Goal: Complete application form

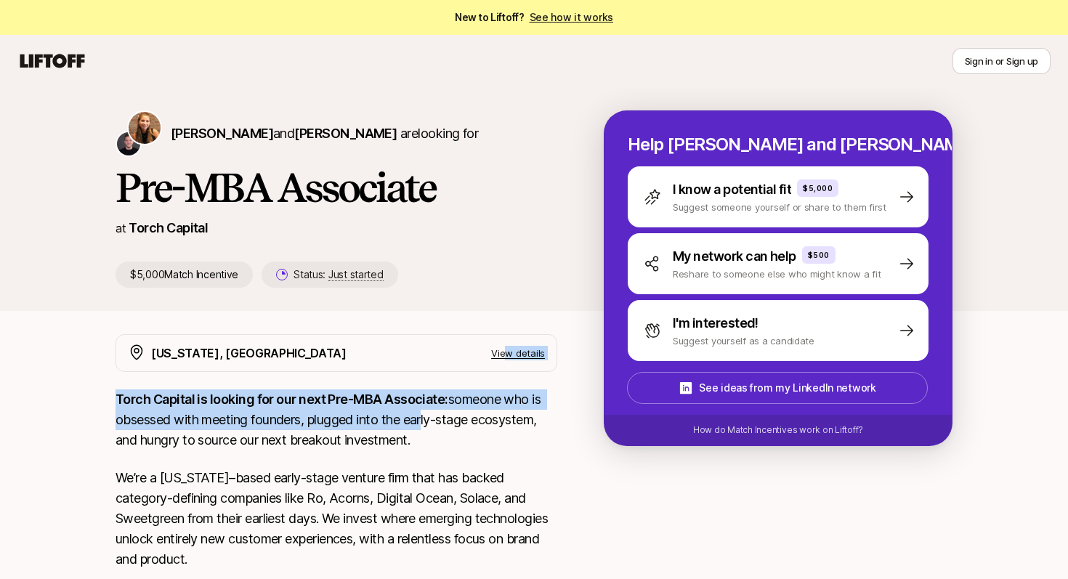
drag, startPoint x: 509, startPoint y: 358, endPoint x: 400, endPoint y: 426, distance: 128.0
click at [405, 425] on div "New York, NY View details Torch Capital is looking for our next Pre-MBA Associa…" at bounding box center [337, 584] width 442 height 500
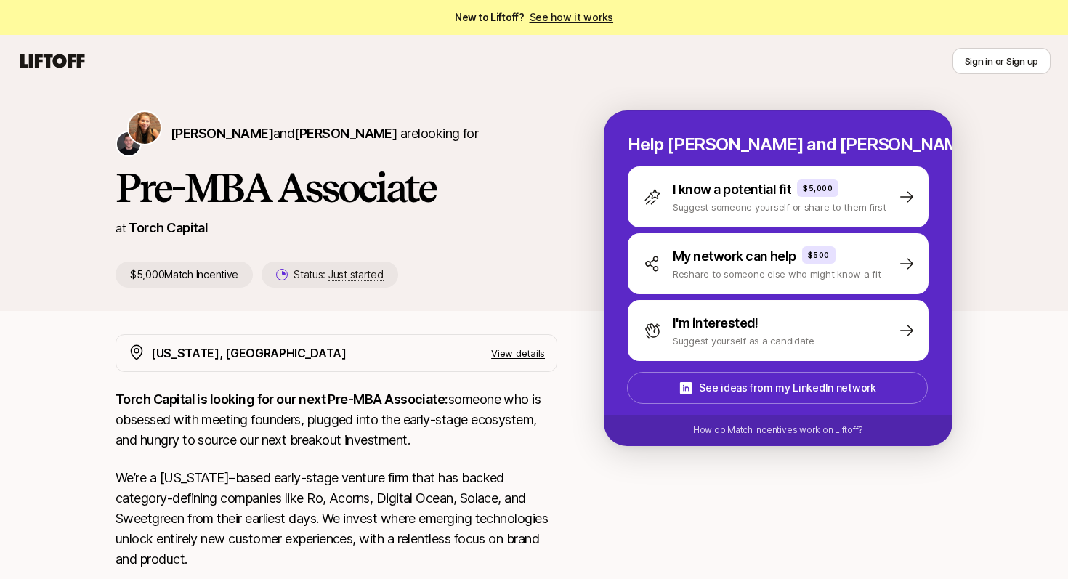
click at [477, 256] on div "Katie Reiner and Christopher Harper are looking for Pre-MBA Associate at Torch …" at bounding box center [360, 198] width 488 height 177
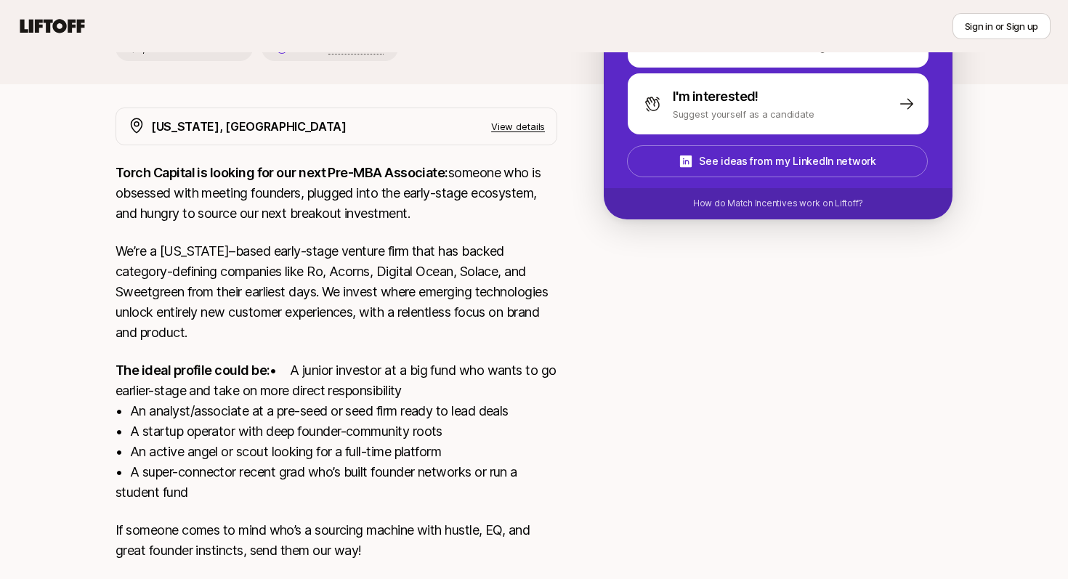
scroll to position [322, 0]
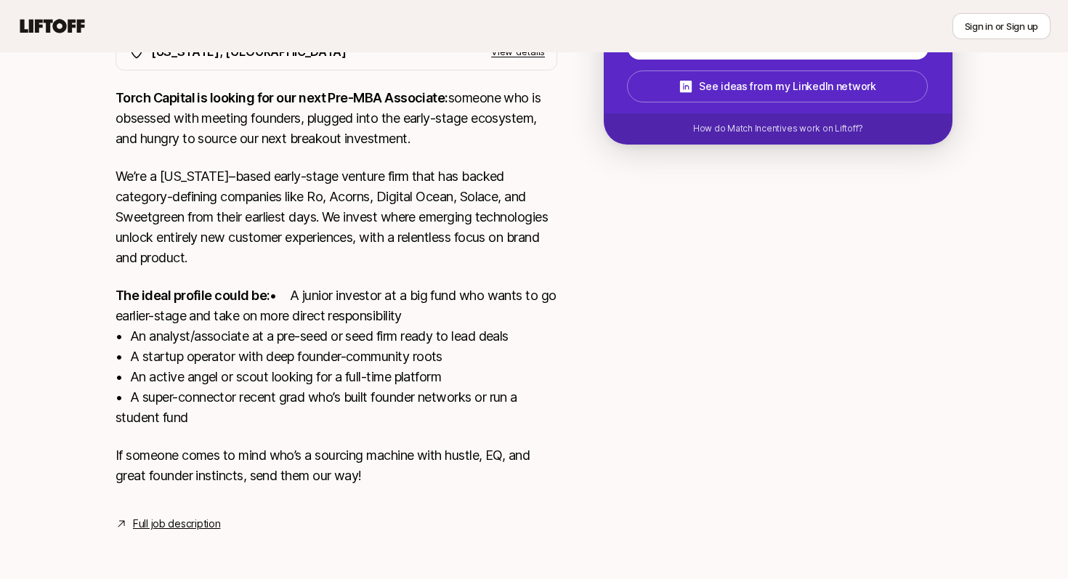
click at [171, 522] on link "Full job description" at bounding box center [176, 523] width 87 height 17
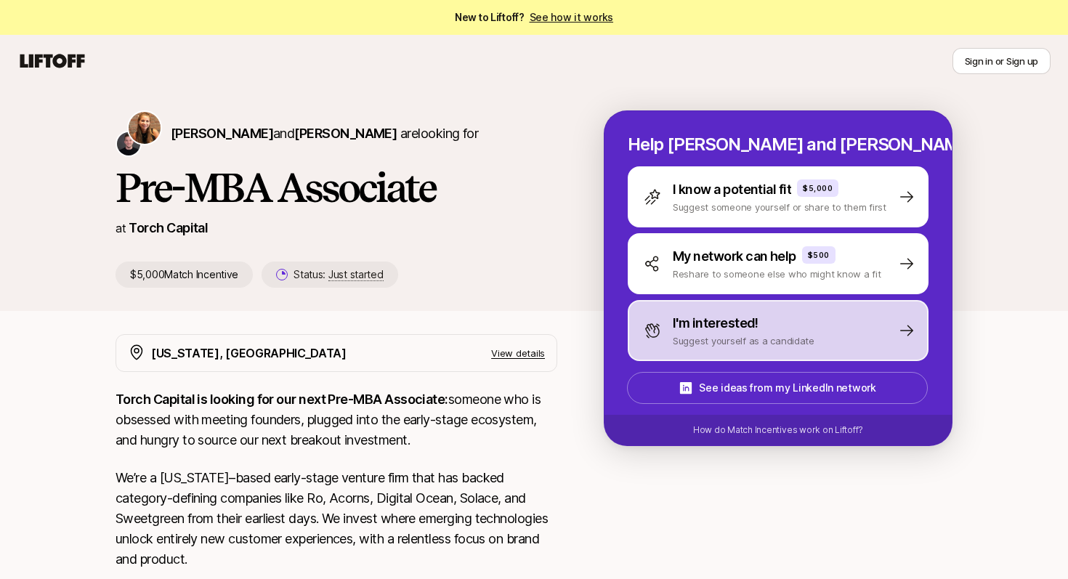
click at [766, 303] on div "I'm interested! Suggest yourself as a candidate" at bounding box center [778, 330] width 301 height 61
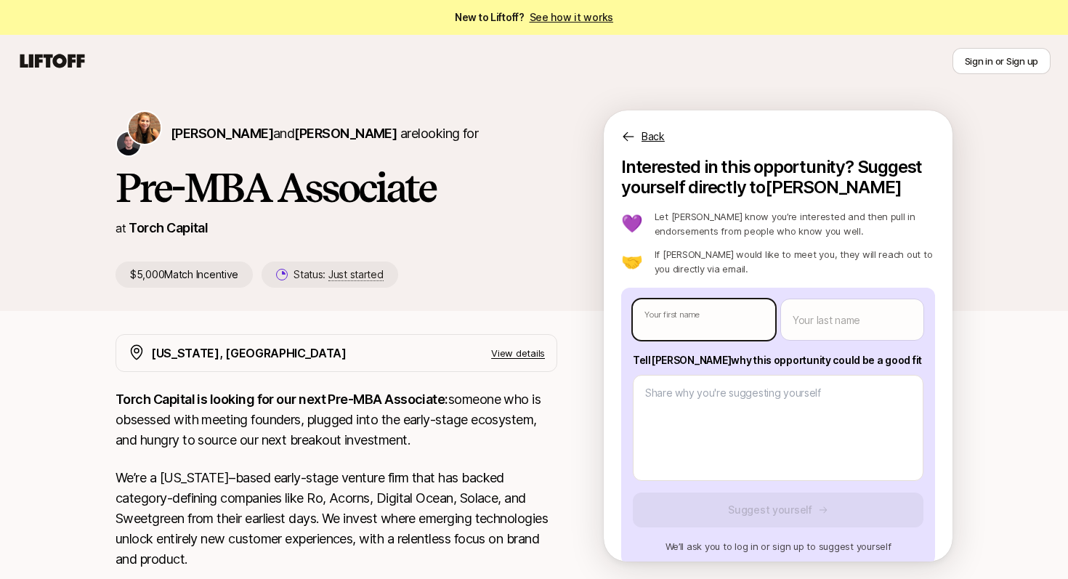
type textarea "x"
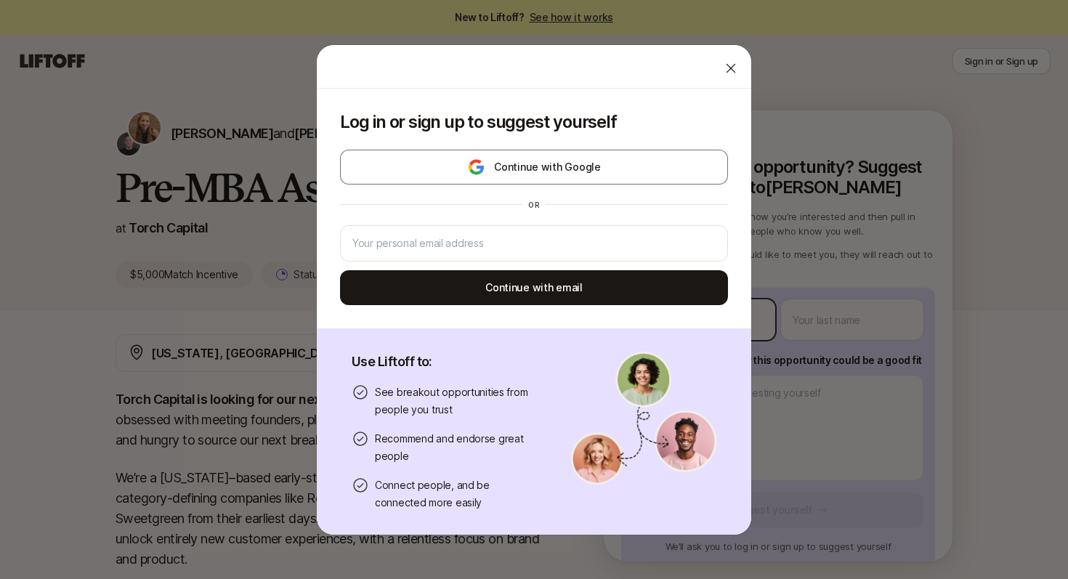
click at [728, 319] on body "New to Liftoff? See how it works Sign in or Sign up Sign in or Sign up [PERSON_…" at bounding box center [534, 289] width 1068 height 579
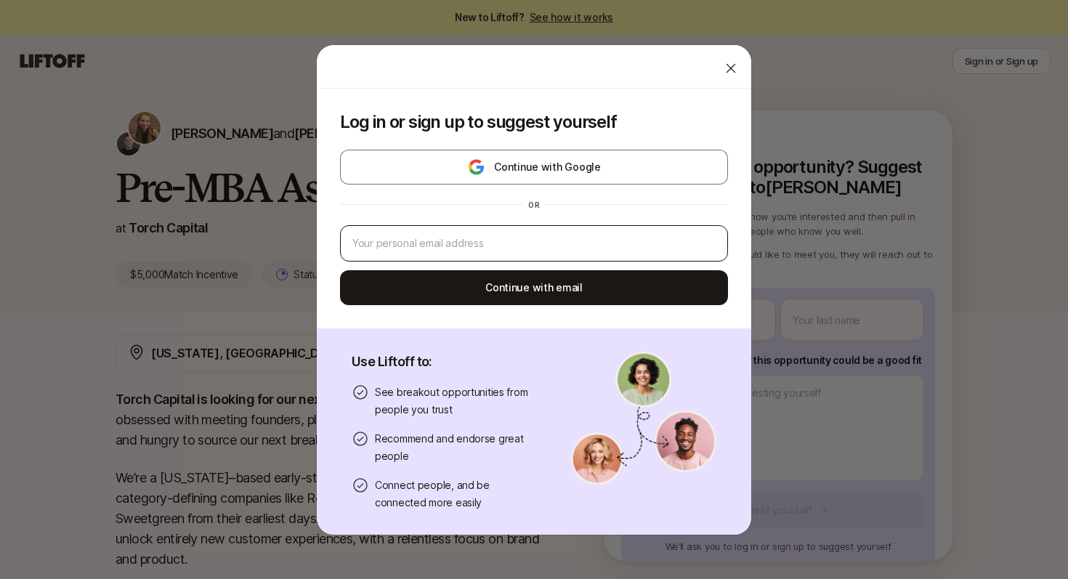
click at [568, 232] on div at bounding box center [534, 243] width 388 height 36
click at [503, 236] on input "email" at bounding box center [533, 243] width 363 height 17
type input "[EMAIL_ADDRESS][DOMAIN_NAME]"
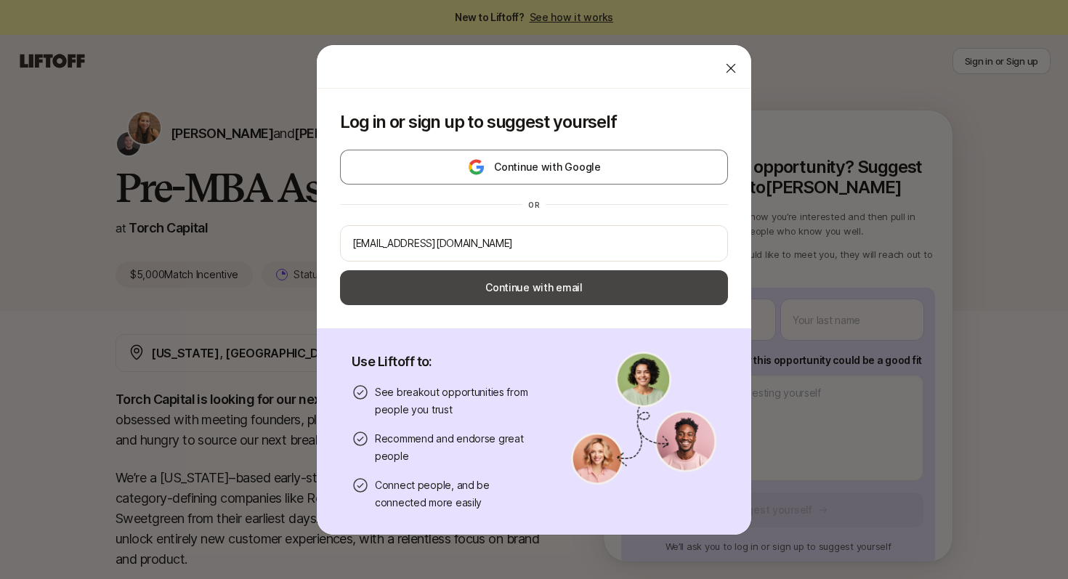
click at [511, 288] on button "Continue with email" at bounding box center [534, 287] width 388 height 35
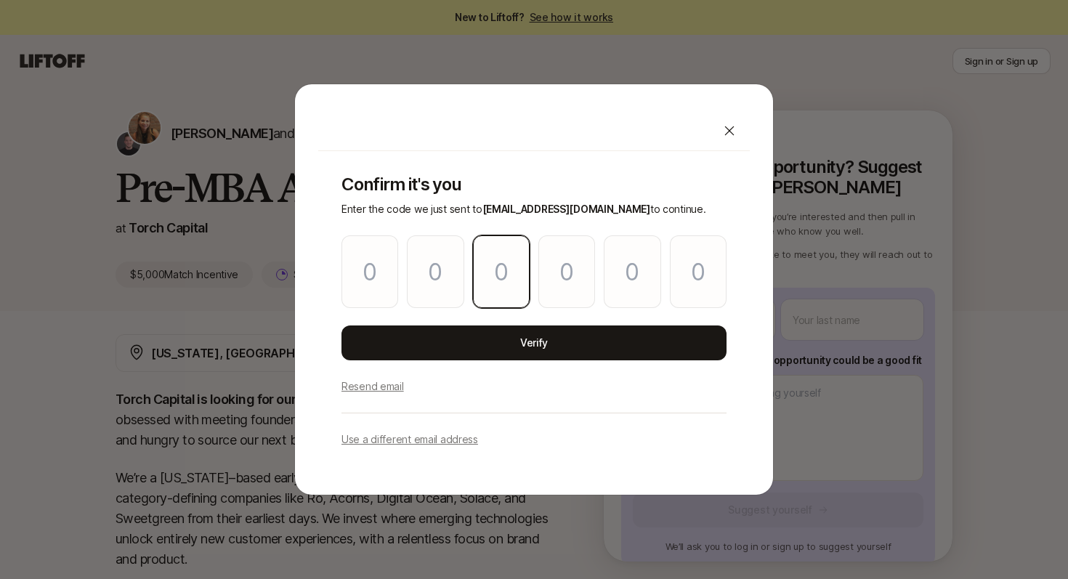
click at [511, 288] on input "Please enter OTP character 3" at bounding box center [501, 271] width 57 height 73
type input "5"
type input "8"
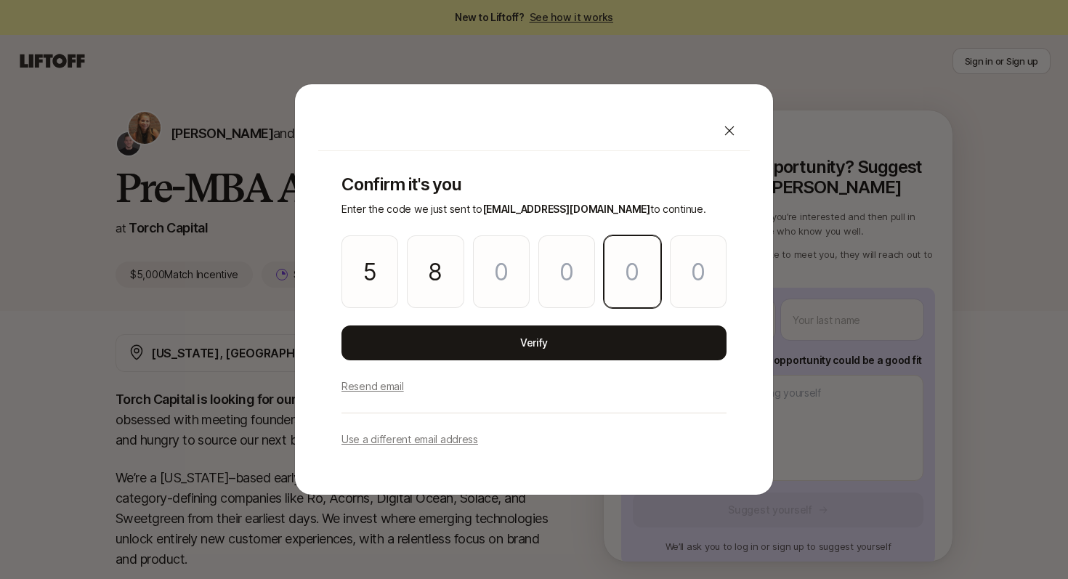
type input "0"
type input "1"
type input "3"
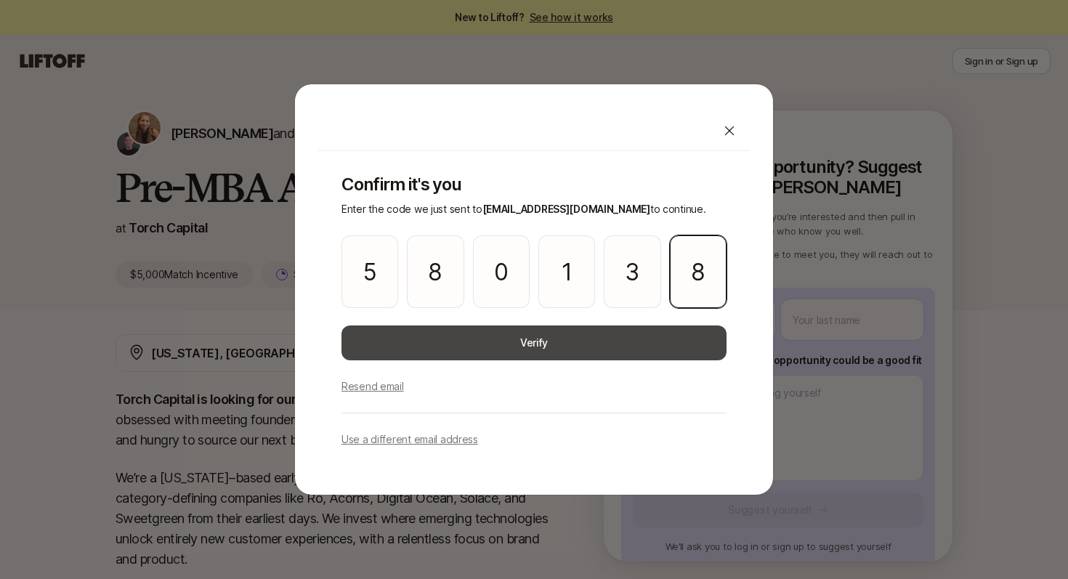
type input "8"
click at [466, 345] on button "Verify" at bounding box center [533, 342] width 385 height 35
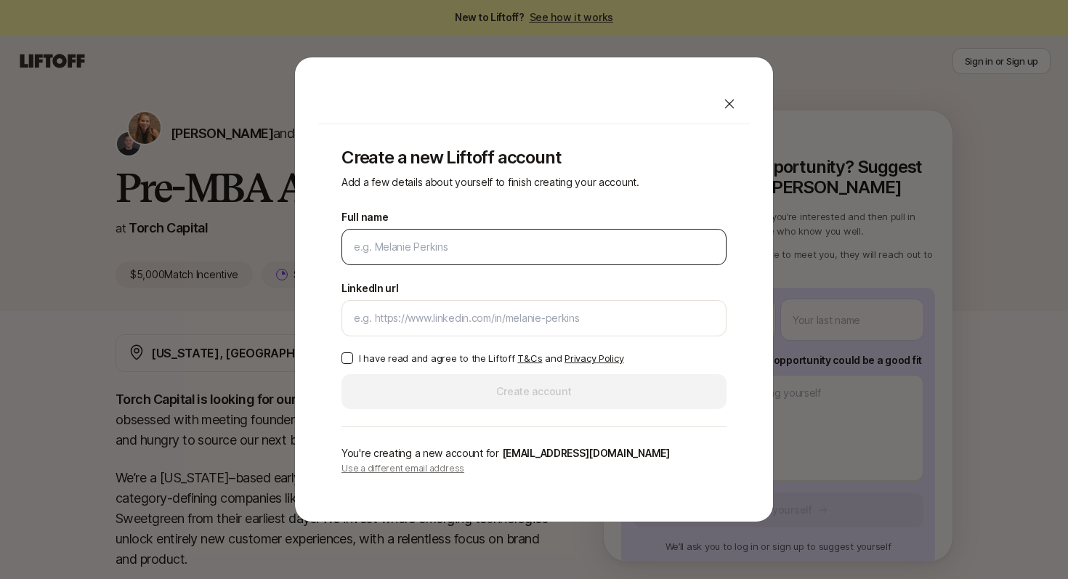
click at [444, 258] on div at bounding box center [533, 247] width 385 height 36
click at [450, 253] on input "Full name" at bounding box center [534, 246] width 360 height 17
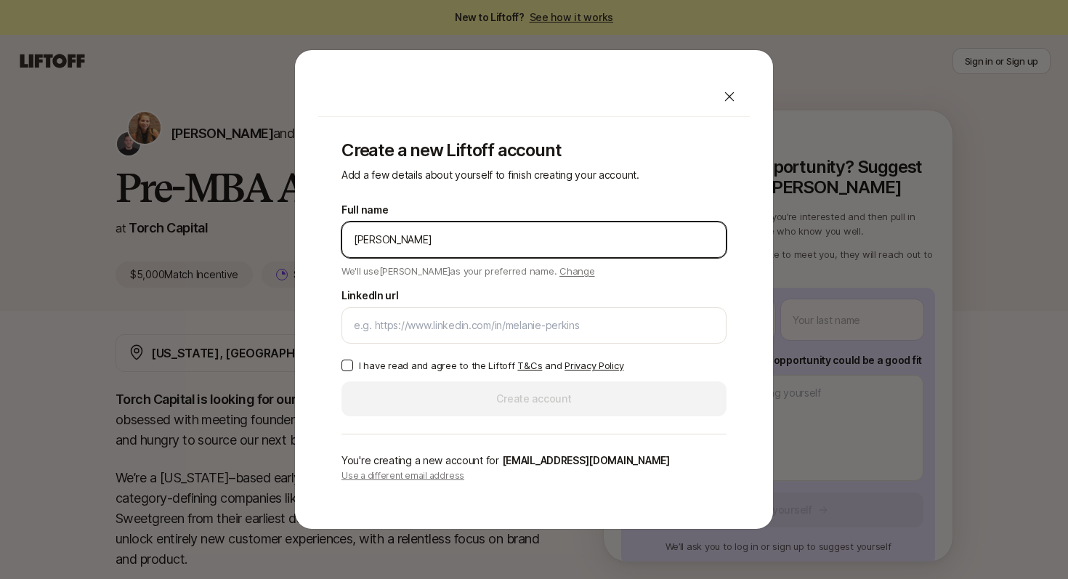
drag, startPoint x: 436, startPoint y: 240, endPoint x: 466, endPoint y: 240, distance: 29.8
click at [466, 240] on input "[PERSON_NAME]" at bounding box center [534, 239] width 360 height 17
type input "[PERSON_NAME]"
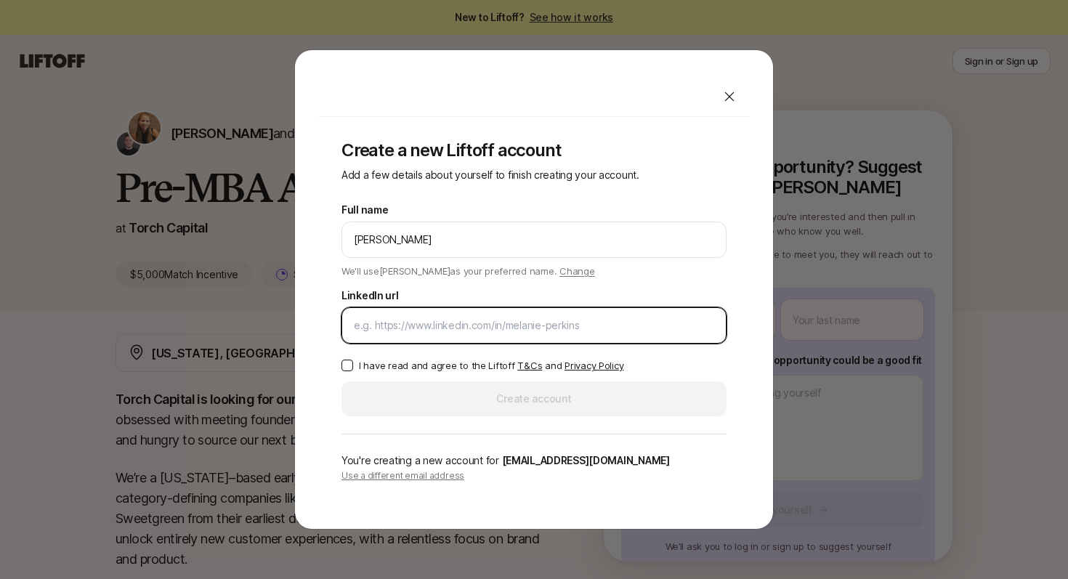
click at [429, 325] on input "LinkedIn url" at bounding box center [534, 325] width 360 height 17
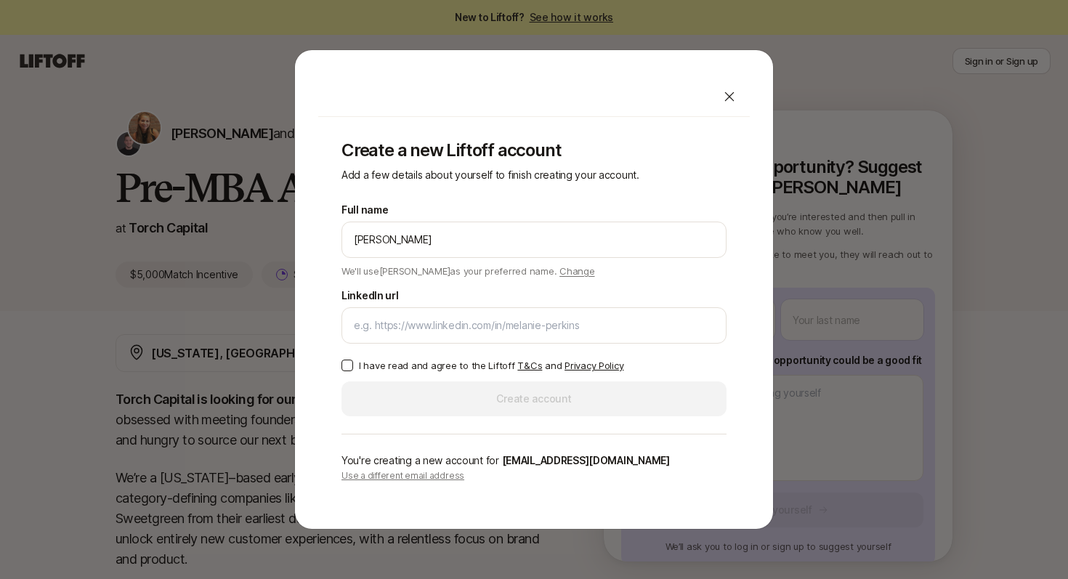
click at [347, 364] on button "I have read and agree to the Liftoff T&Cs and Privacy Policy" at bounding box center [347, 366] width 12 height 12
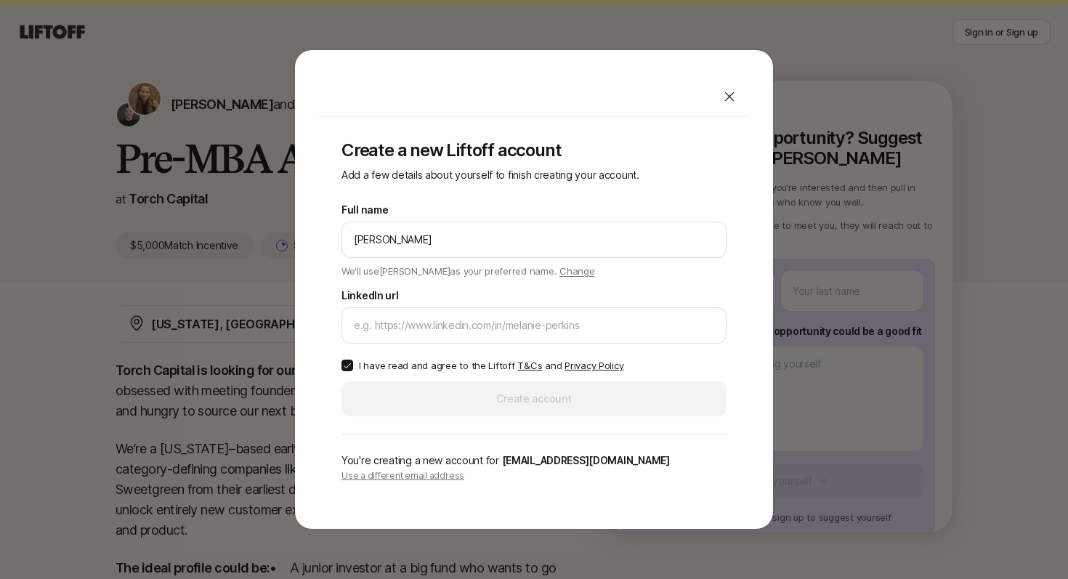
scroll to position [32, 0]
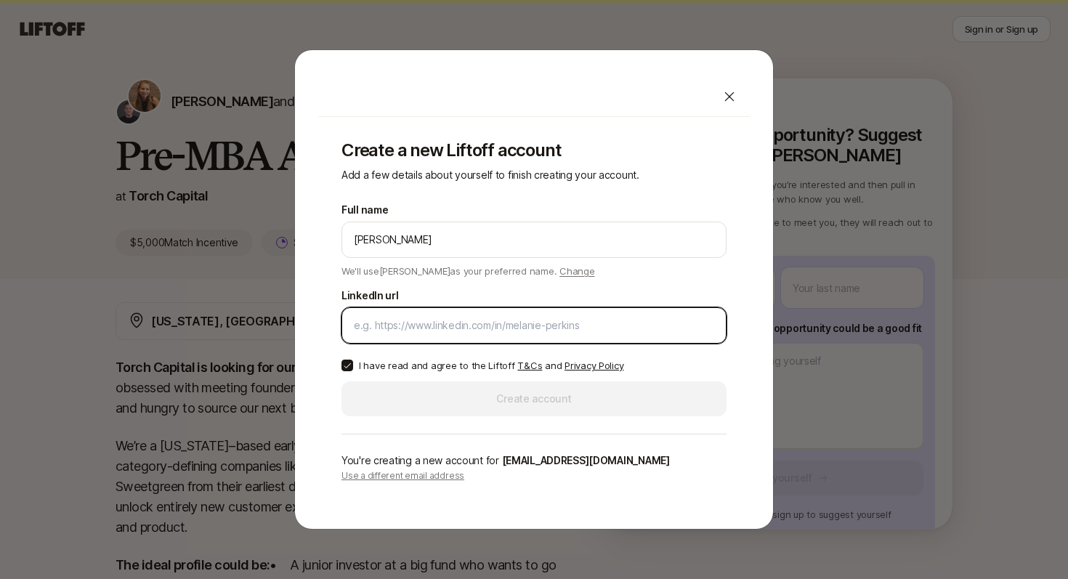
click at [460, 333] on input "LinkedIn url" at bounding box center [534, 325] width 360 height 17
paste input "[URL][DOMAIN_NAME]"
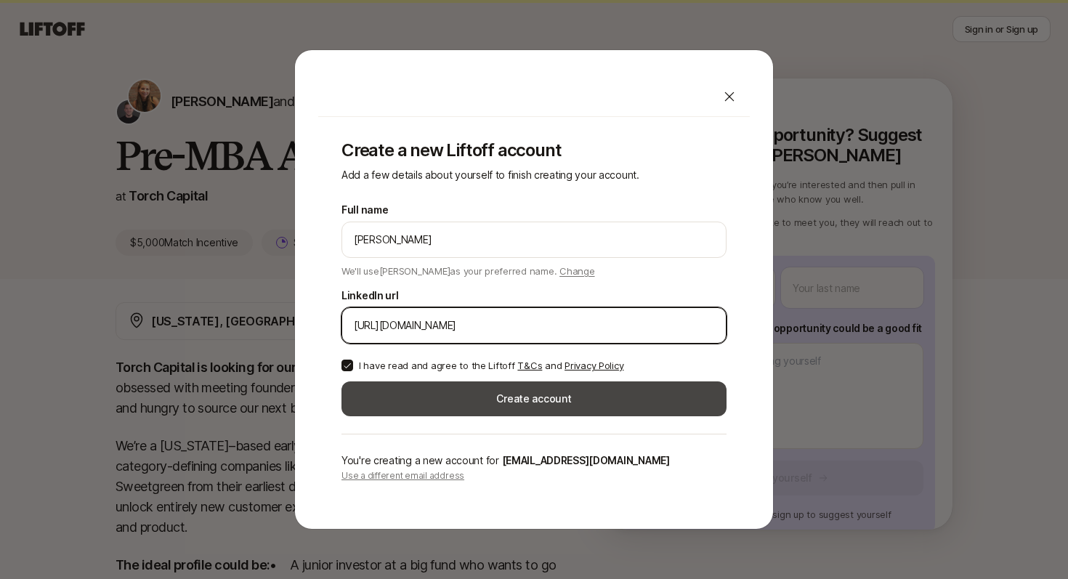
type input "[URL][DOMAIN_NAME]"
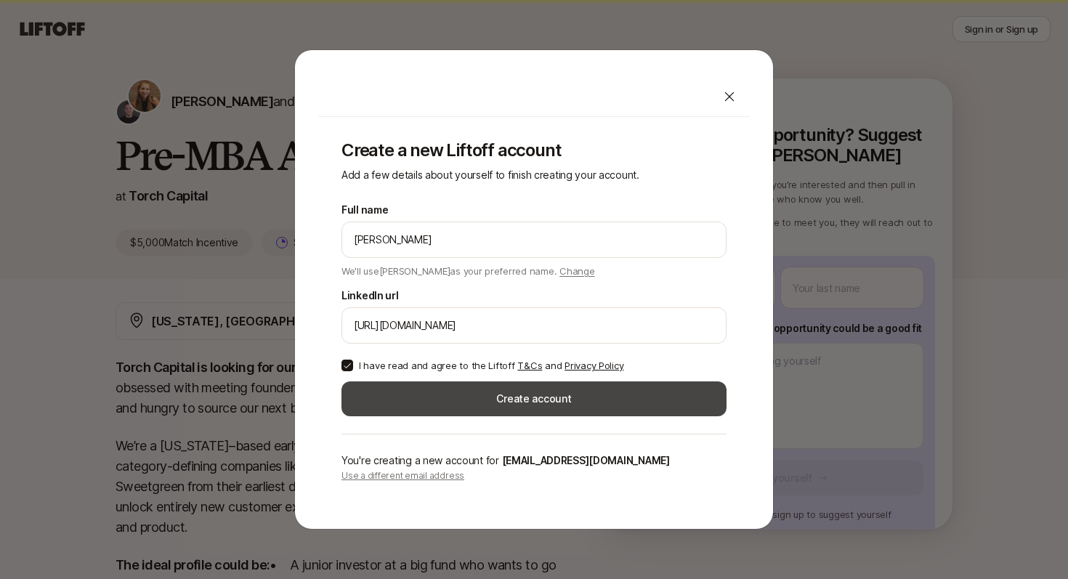
click at [484, 393] on button "Create account" at bounding box center [533, 398] width 385 height 35
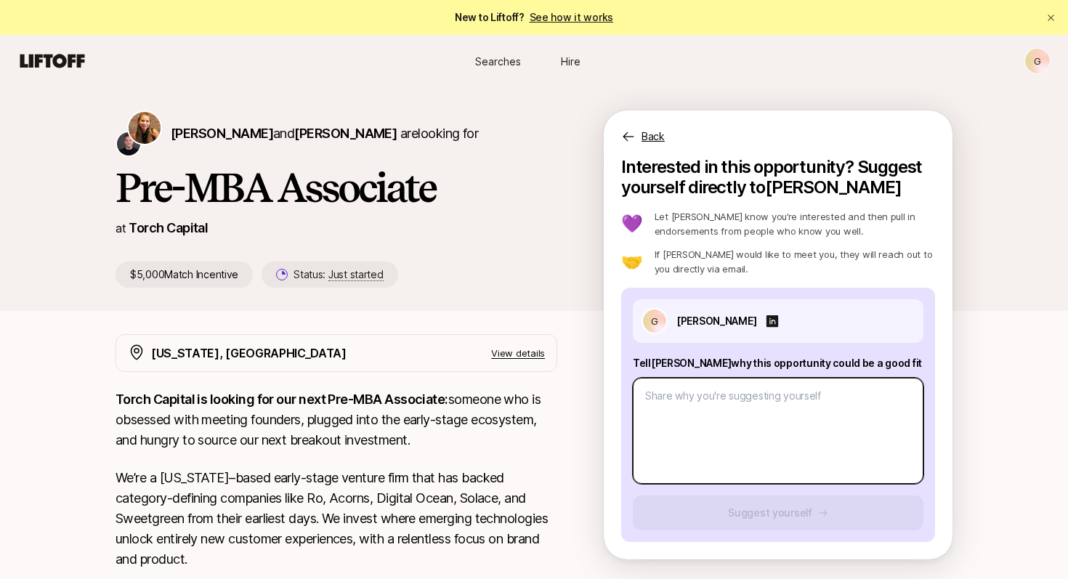
click at [773, 408] on textarea at bounding box center [778, 431] width 291 height 106
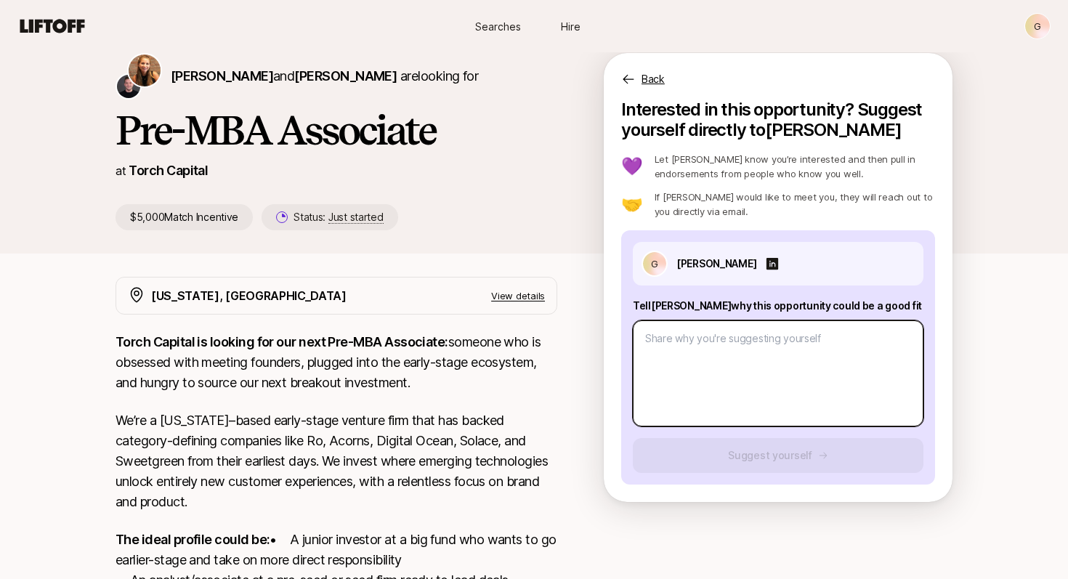
scroll to position [65, 0]
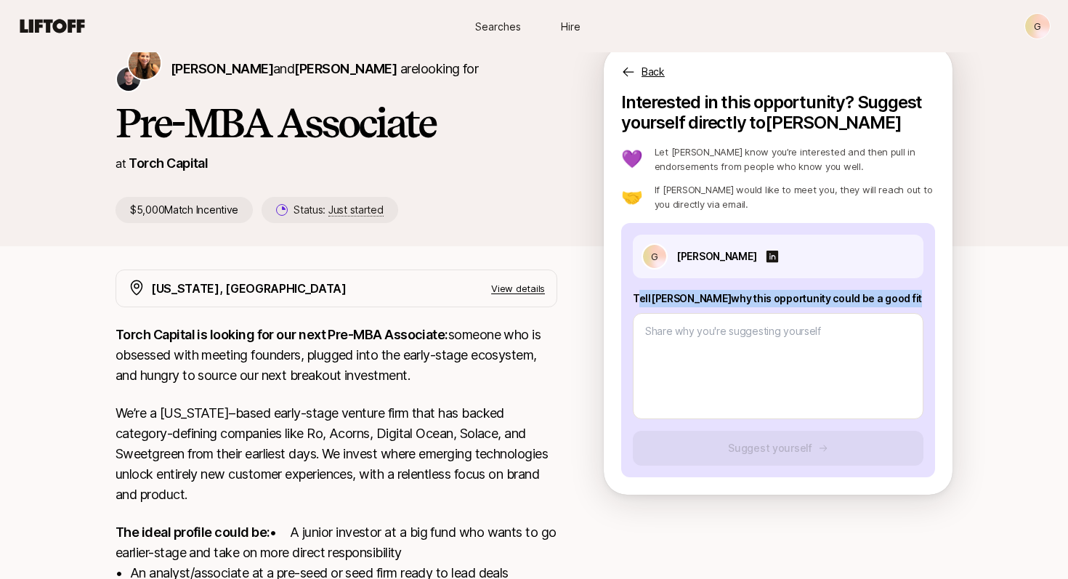
drag, startPoint x: 638, startPoint y: 306, endPoint x: 797, endPoint y: 310, distance: 159.2
click at [797, 310] on div "Tell [PERSON_NAME] why this opportunity could be a good fit" at bounding box center [778, 354] width 291 height 129
copy p "[PERSON_NAME] why this opportunity could be a good fit"
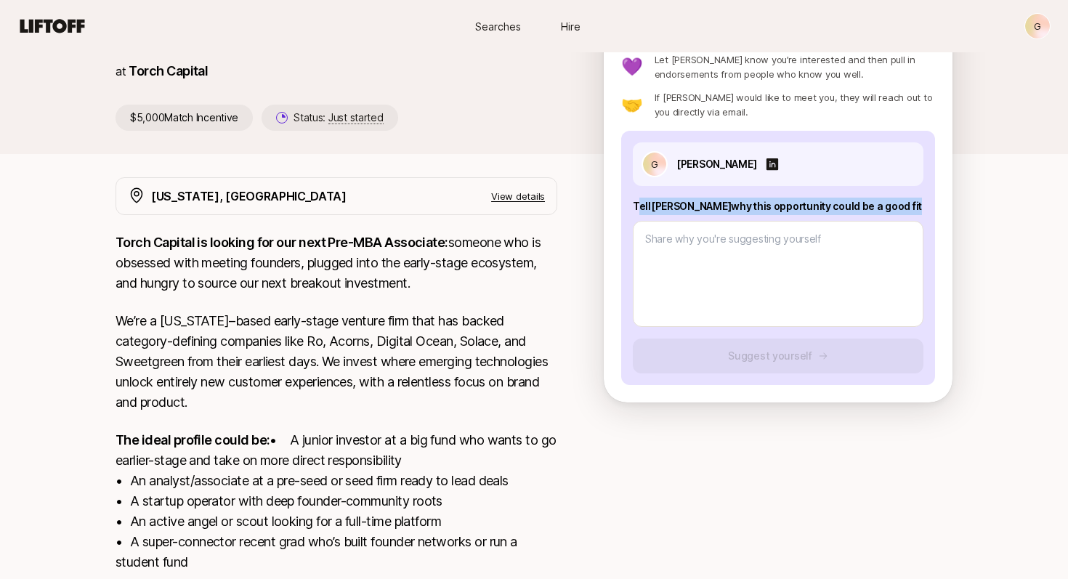
scroll to position [173, 0]
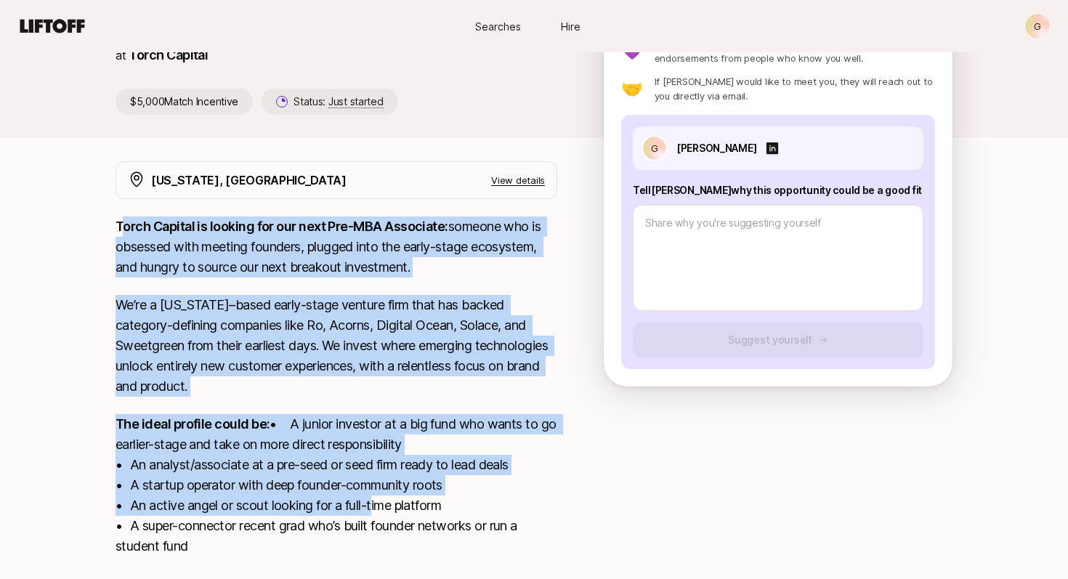
drag, startPoint x: 119, startPoint y: 224, endPoint x: 373, endPoint y: 545, distance: 409.2
click at [372, 541] on div "Torch Capital is looking for our next Pre-MBA Associate: someone who is obsesse…" at bounding box center [337, 425] width 442 height 416
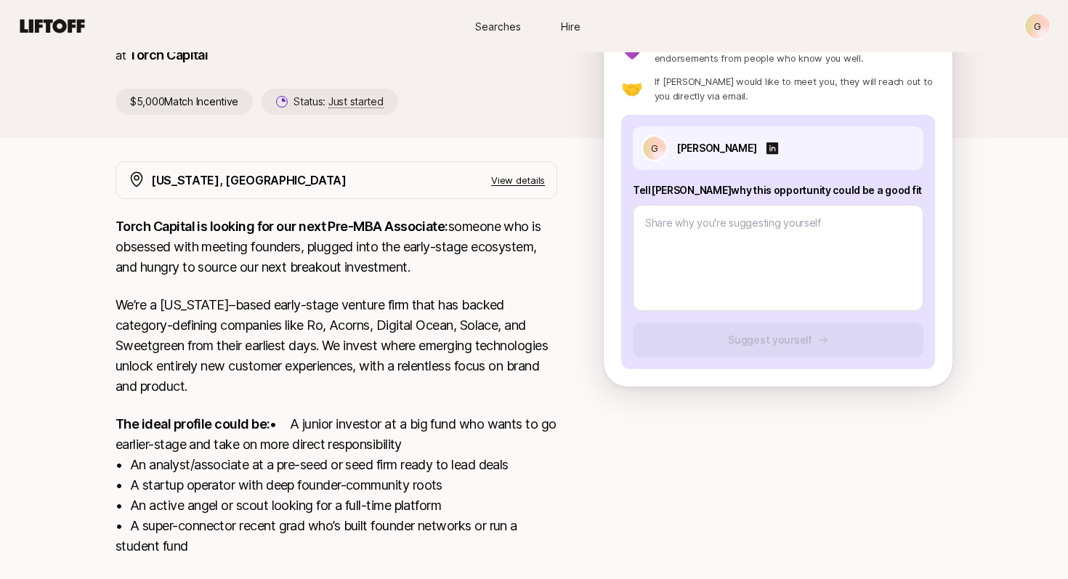
click at [401, 358] on p "We’re a [US_STATE]–based early-stage venture firm that has backed category-defi…" at bounding box center [337, 346] width 442 height 102
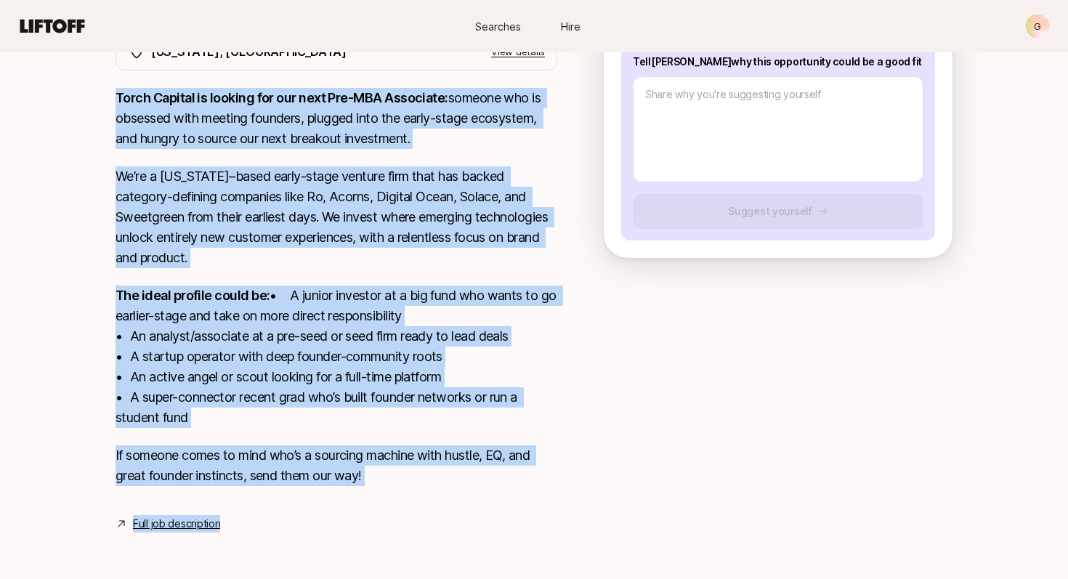
scroll to position [322, 0]
drag, startPoint x: 118, startPoint y: 224, endPoint x: 376, endPoint y: 480, distance: 362.7
click at [376, 480] on div "Torch Capital is looking for our next Pre-MBA Associate: someone who is obsesse…" at bounding box center [337, 296] width 442 height 416
copy div "Lorem Ipsumdo si ametcon adi eli sedd Eiu-TEM Incididun: utlabor etd ma aliquae…"
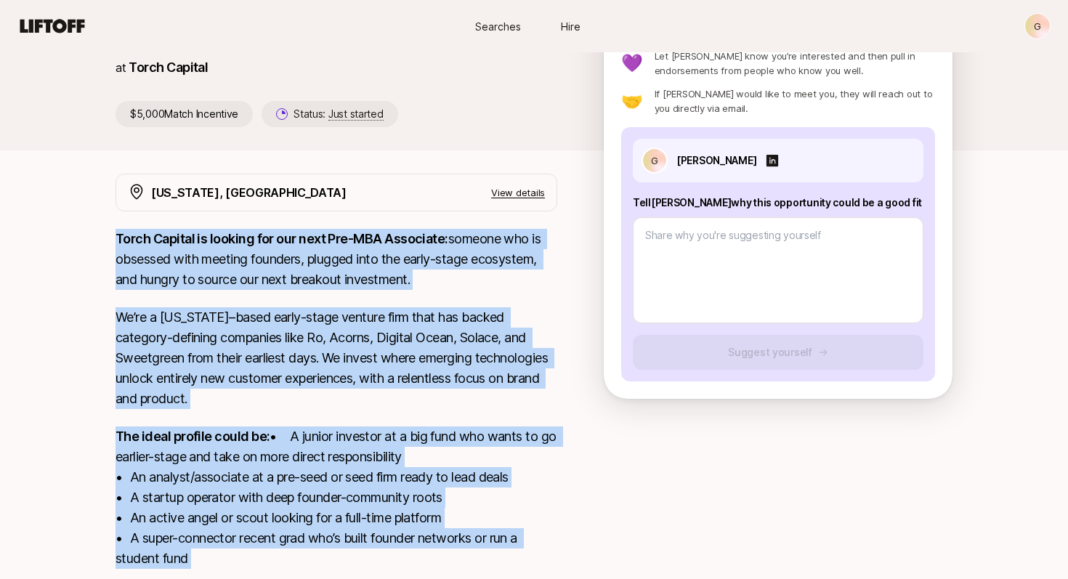
scroll to position [0, 0]
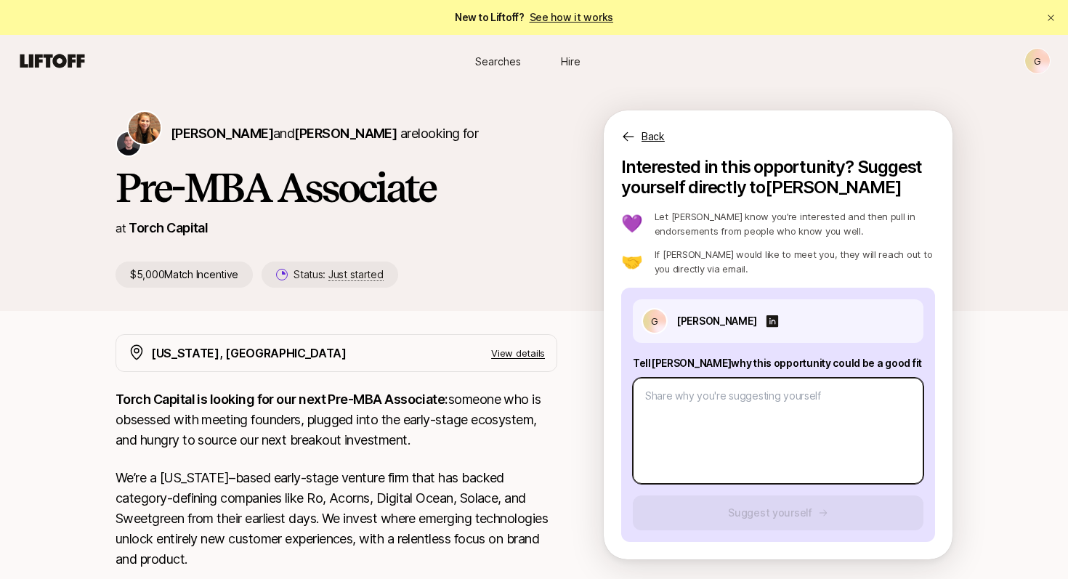
click at [680, 383] on textarea at bounding box center [778, 431] width 291 height 106
paste textarea "Hi [PERSON_NAME], I’m excited about the Pre-MBA Associate role at Torch Capital…"
type textarea "x"
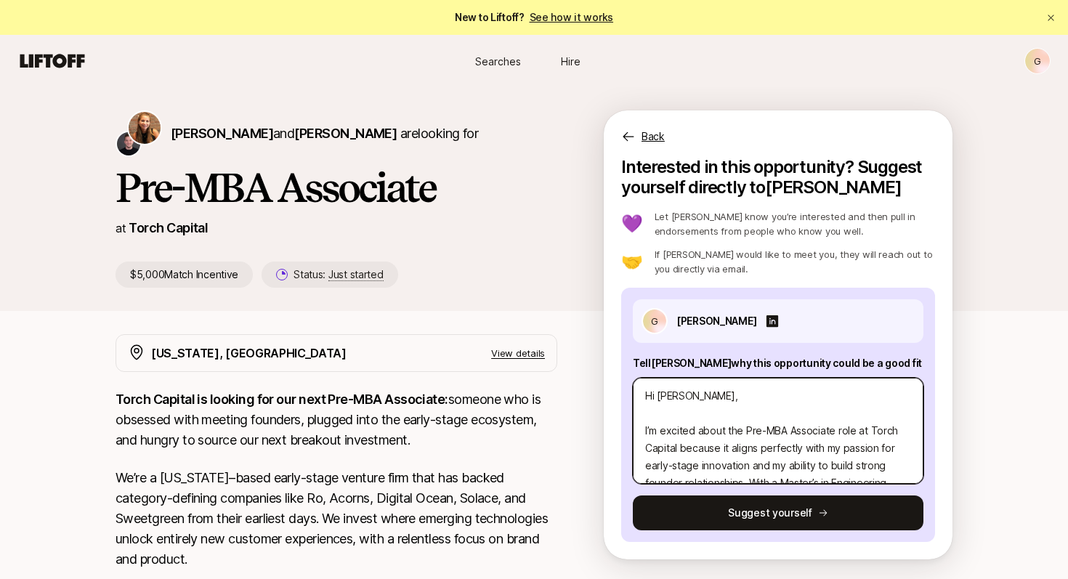
scroll to position [227, 0]
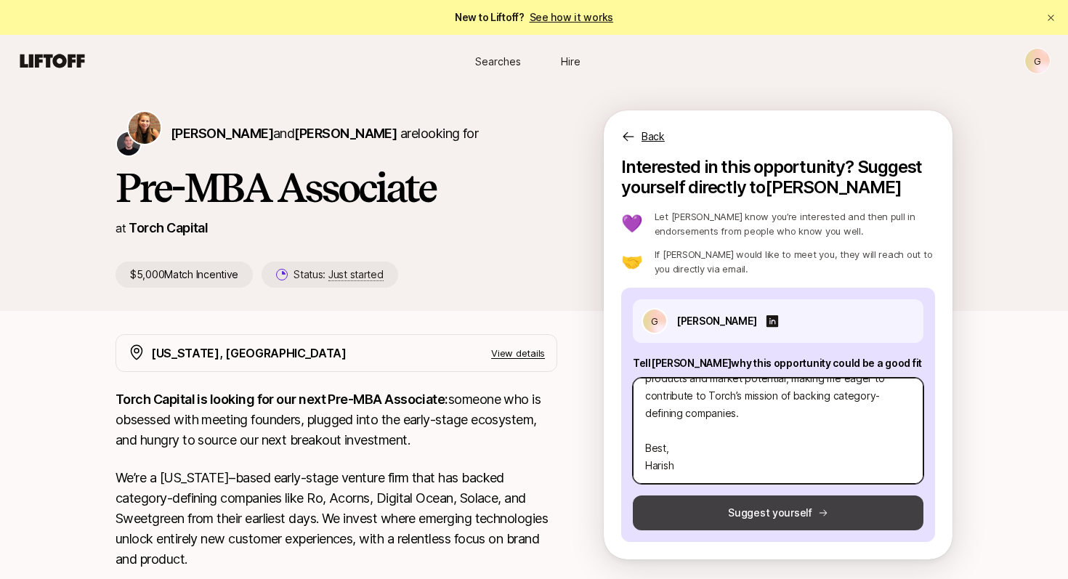
type textarea "Hi [PERSON_NAME], I’m excited about the Pre-MBA Associate role at Torch Capital…"
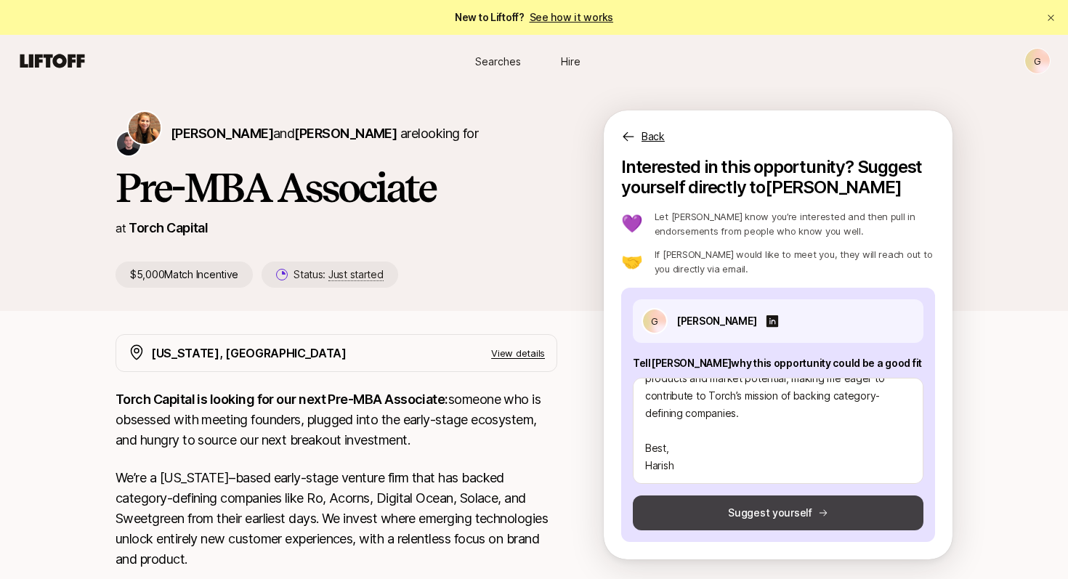
click at [729, 519] on button "Suggest yourself" at bounding box center [778, 512] width 291 height 35
type textarea "x"
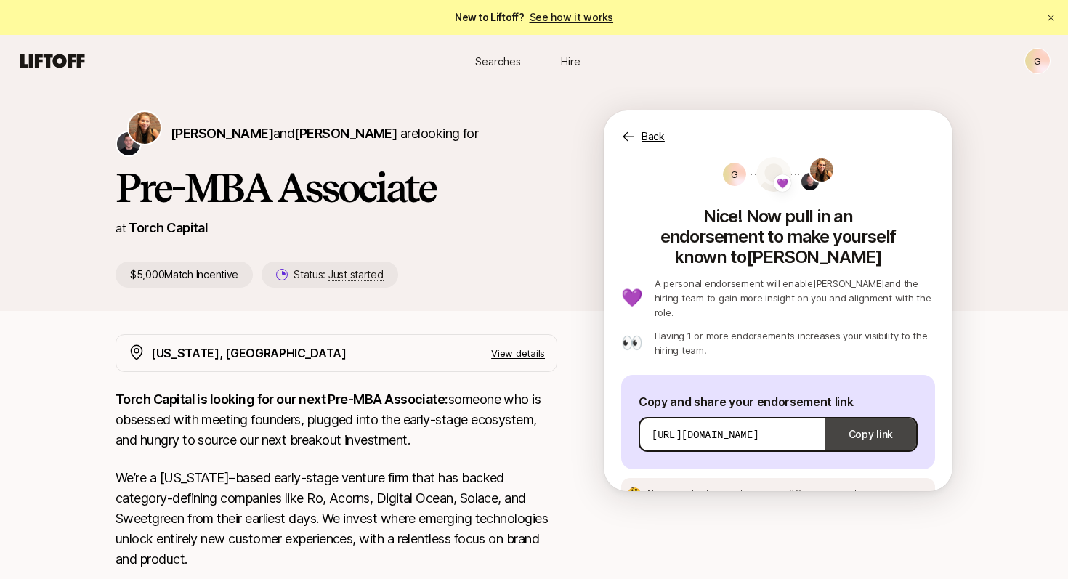
click at [851, 414] on button "Copy link" at bounding box center [870, 434] width 91 height 41
